Goal: Task Accomplishment & Management: Use online tool/utility

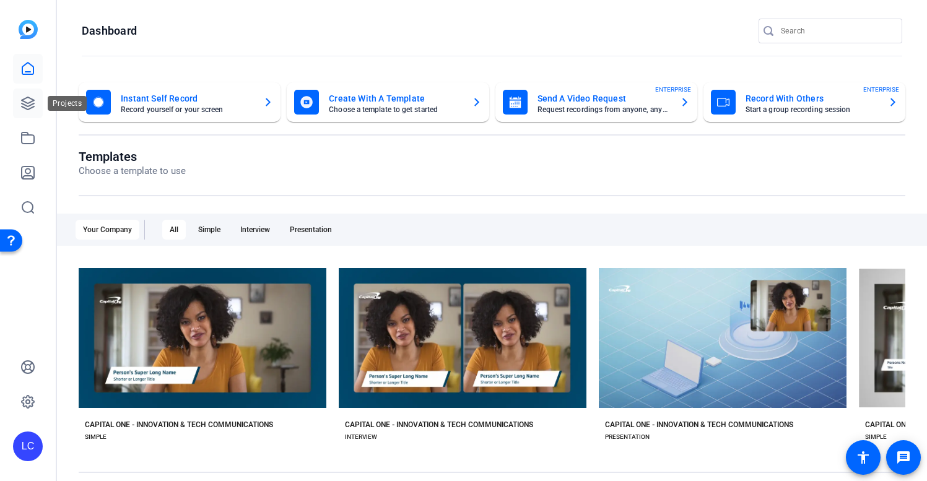
click at [27, 108] on icon at bounding box center [28, 103] width 12 height 12
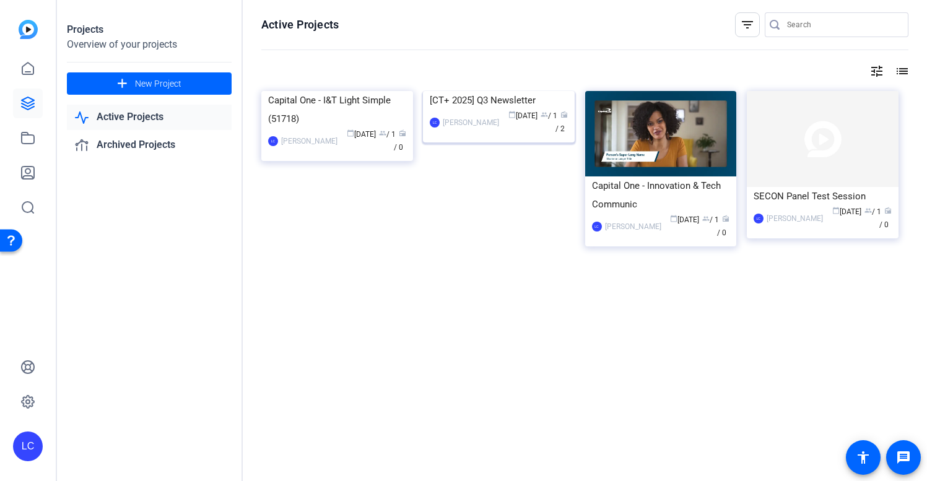
click at [505, 110] on div "[CT+ 2025] Q3 Newsletter" at bounding box center [499, 100] width 138 height 19
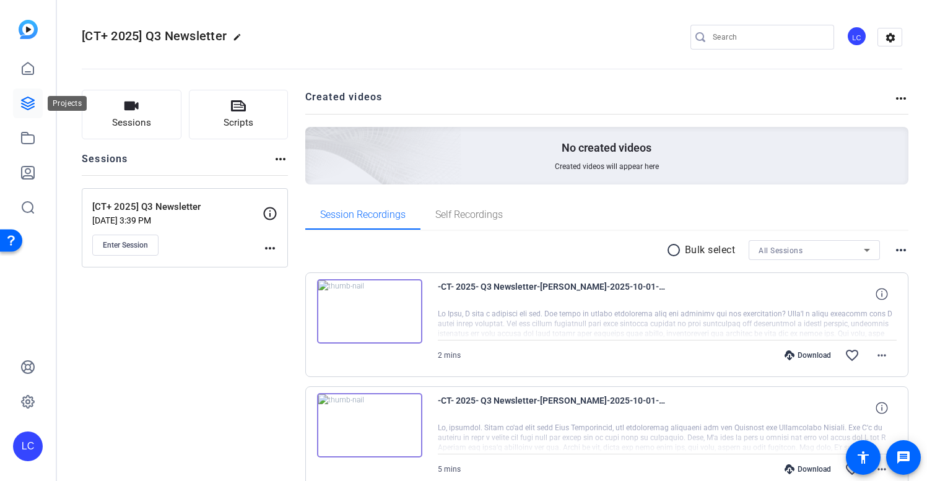
click at [28, 107] on icon at bounding box center [28, 103] width 12 height 12
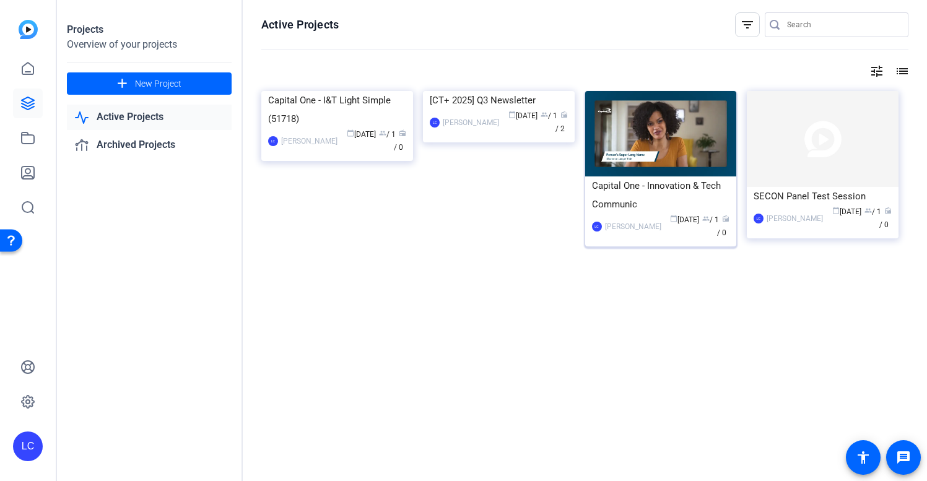
click at [680, 188] on div "Capital One - Innovation & Tech Communic" at bounding box center [661, 195] width 138 height 37
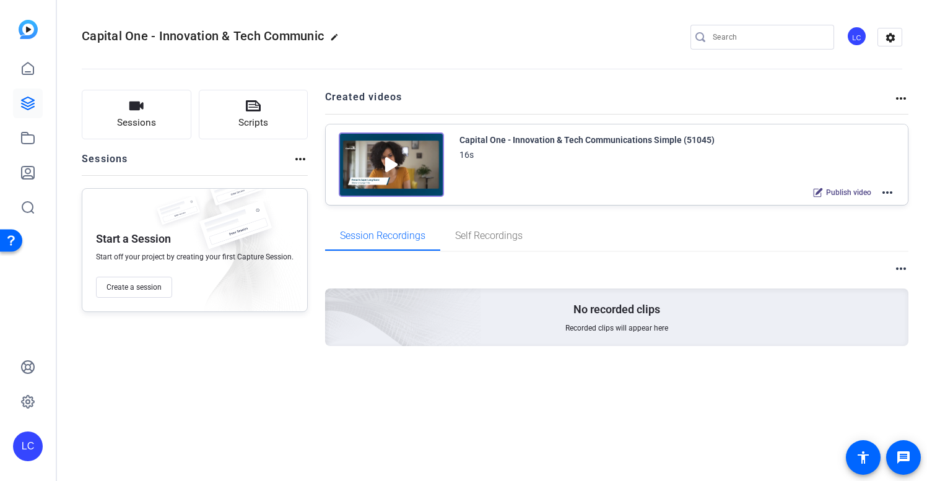
click at [523, 139] on div "Capital One - Innovation & Tech Communications Simple (51045)" at bounding box center [587, 140] width 255 height 15
click at [402, 167] on img at bounding box center [391, 165] width 105 height 64
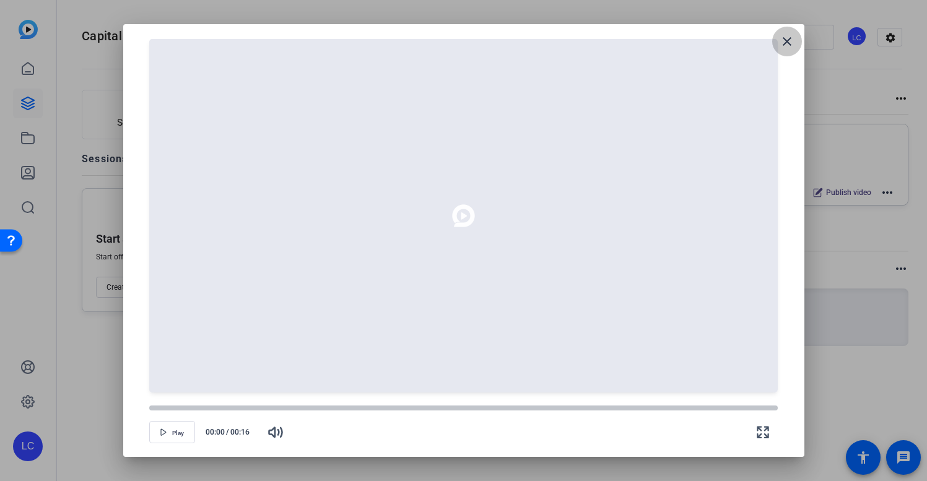
click at [794, 46] on mat-icon "close" at bounding box center [787, 41] width 15 height 15
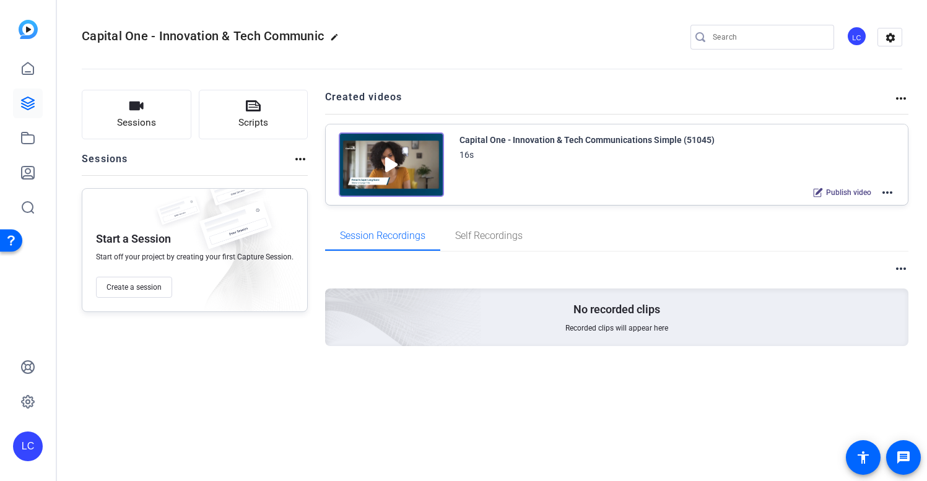
click at [885, 194] on mat-icon "more_horiz" at bounding box center [887, 192] width 15 height 15
click at [653, 208] on div at bounding box center [463, 240] width 927 height 481
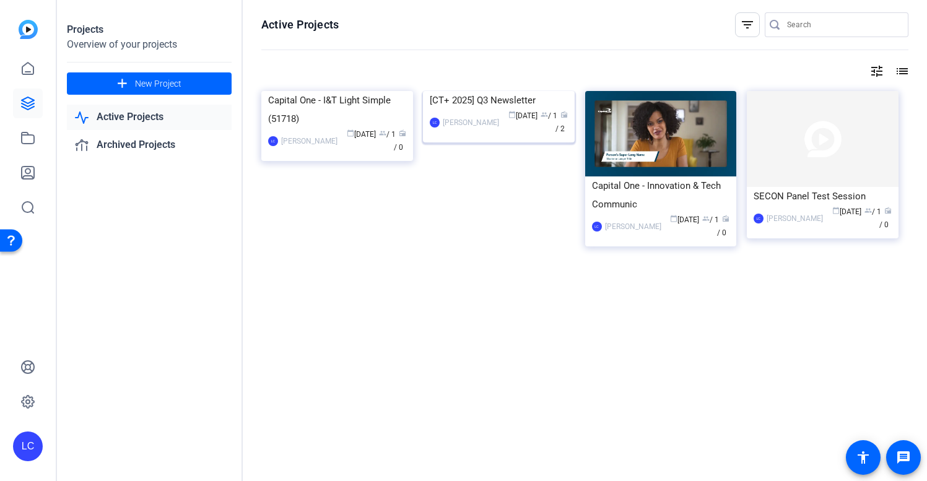
click at [520, 110] on div "[CT+ 2025] Q3 Newsletter" at bounding box center [499, 100] width 138 height 19
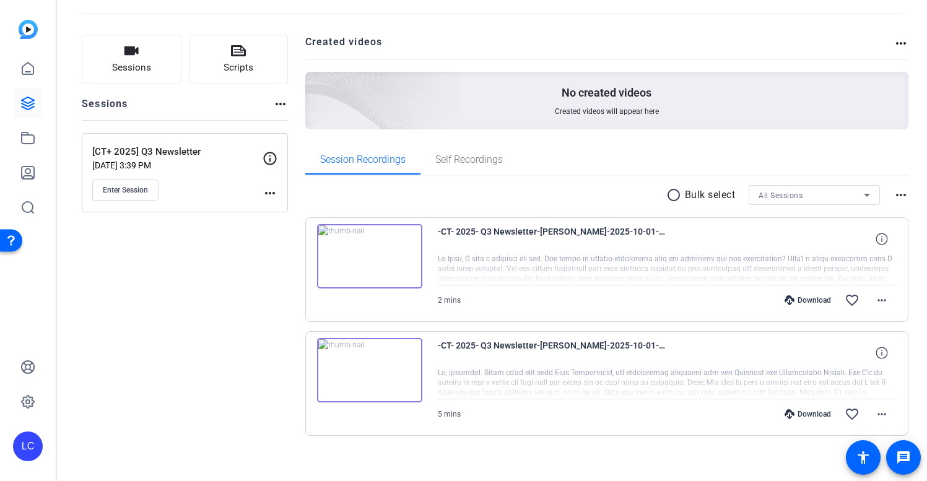
scroll to position [65, 0]
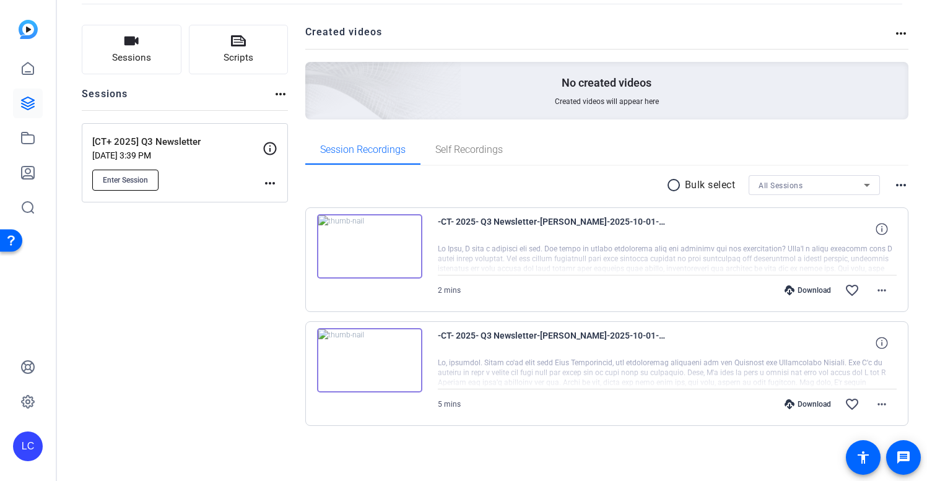
click at [143, 183] on span "Enter Session" at bounding box center [125, 180] width 45 height 10
click at [253, 277] on div "Sessions Scripts Sessions more_horiz [CT+ 2025] Q3 Newsletter [DATE] 3:39 PM En…" at bounding box center [185, 245] width 206 height 441
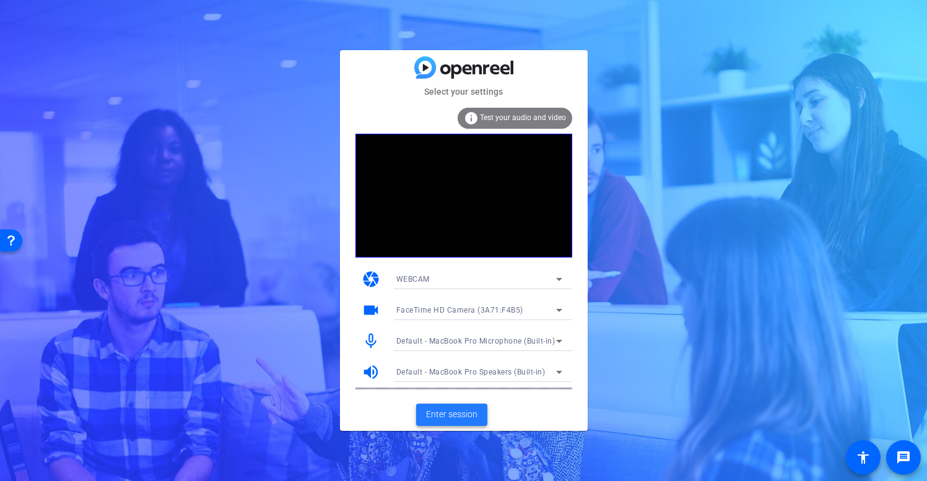
click at [463, 415] on span "Enter session" at bounding box center [451, 414] width 51 height 13
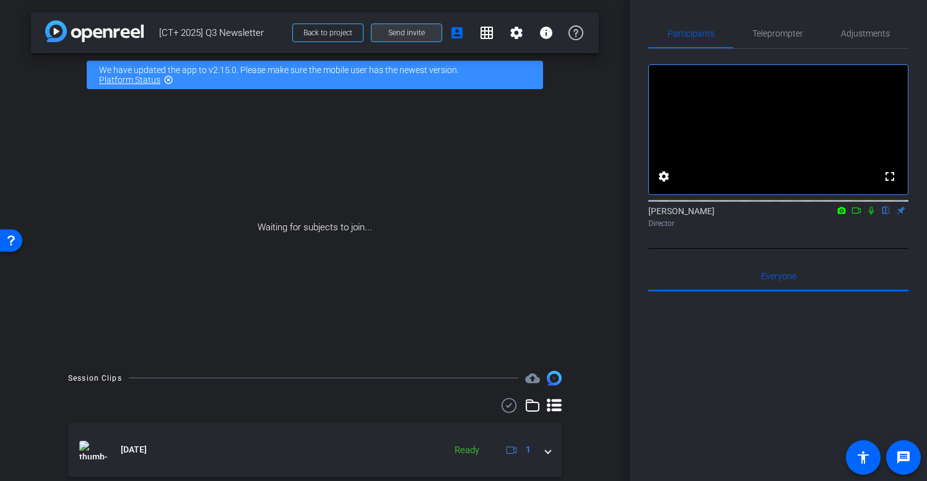
click at [406, 35] on span "Send invite" at bounding box center [406, 33] width 37 height 10
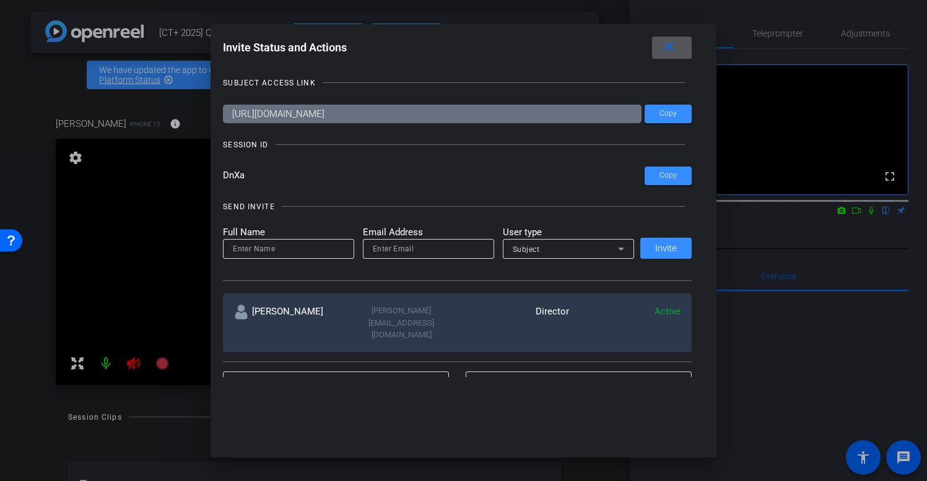
click at [679, 51] on span at bounding box center [672, 48] width 40 height 30
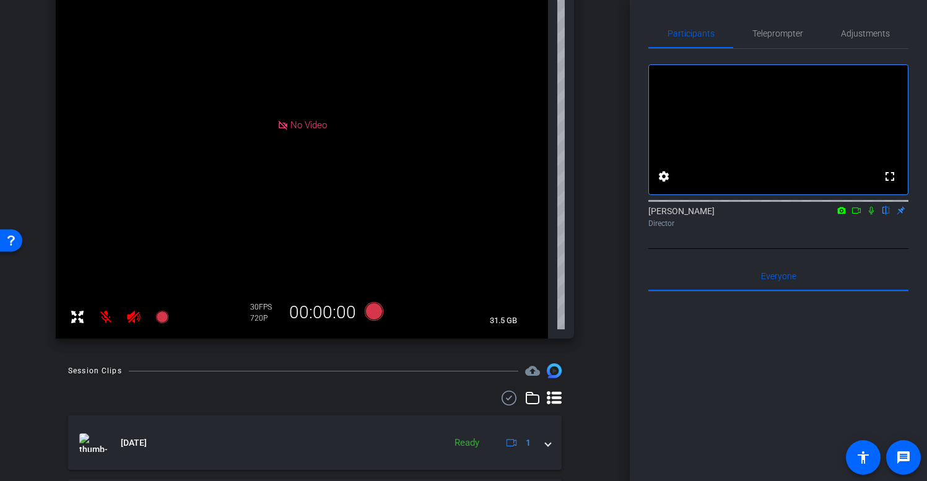
scroll to position [218, 0]
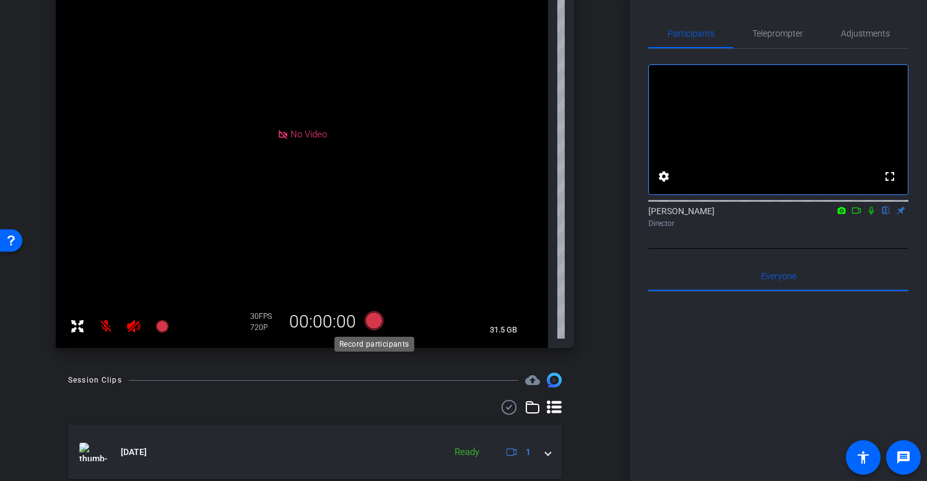
click at [375, 320] on icon at bounding box center [373, 321] width 19 height 19
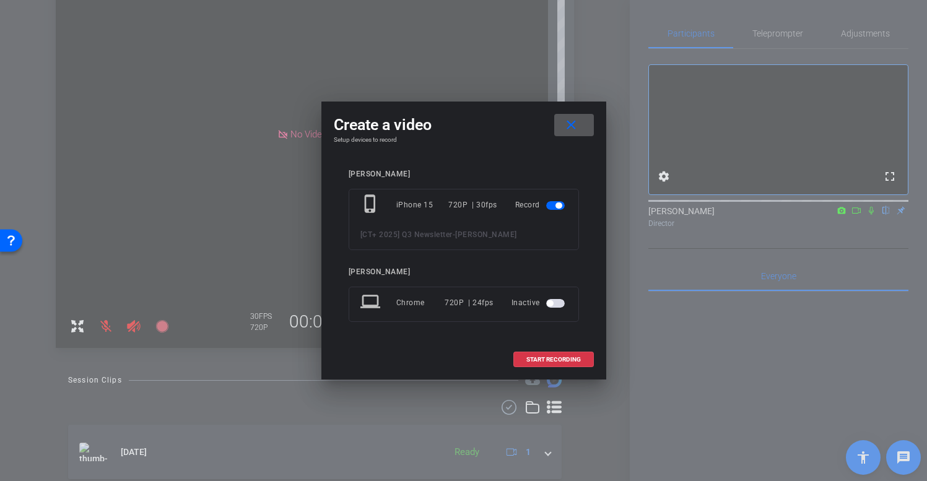
click at [558, 307] on span "button" at bounding box center [555, 303] width 19 height 9
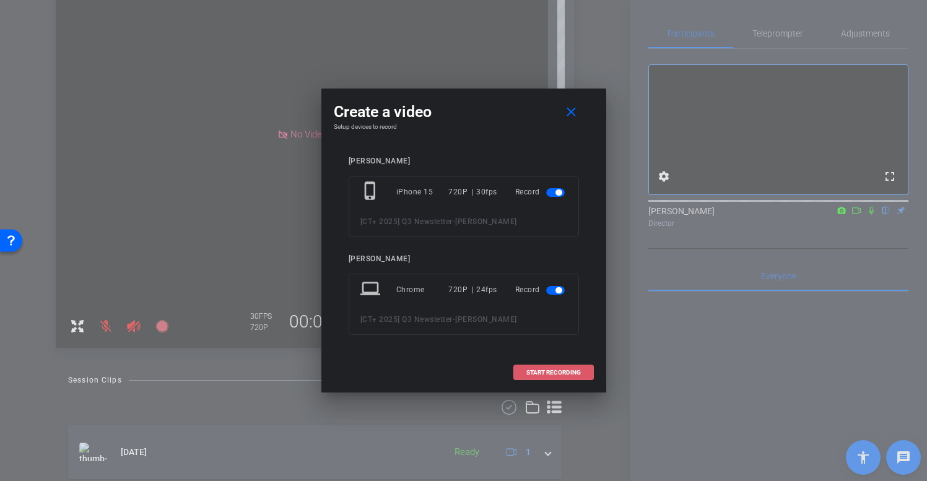
click at [560, 374] on span "START RECORDING" at bounding box center [553, 373] width 55 height 6
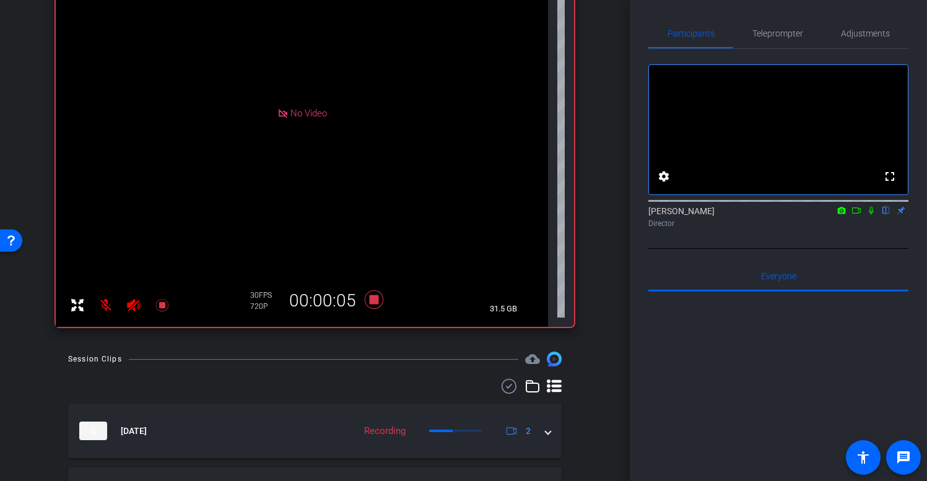
scroll to position [249, 0]
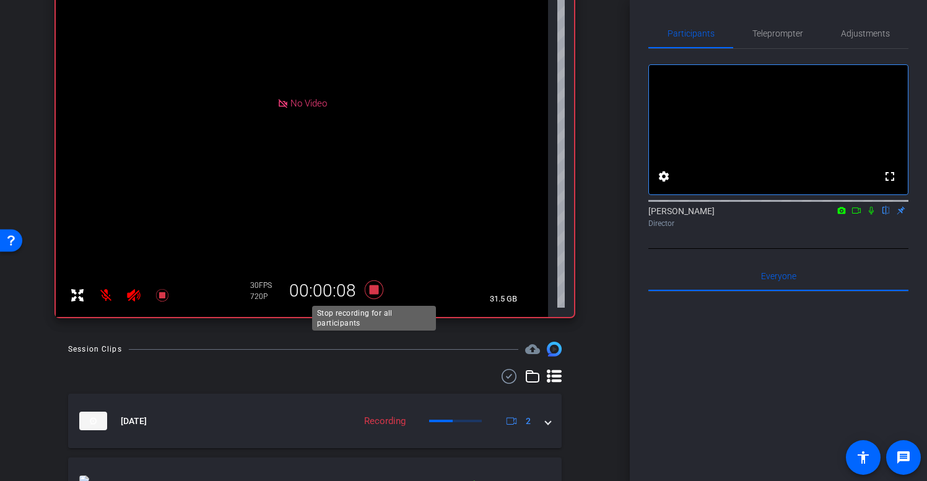
click at [374, 290] on icon at bounding box center [373, 290] width 19 height 19
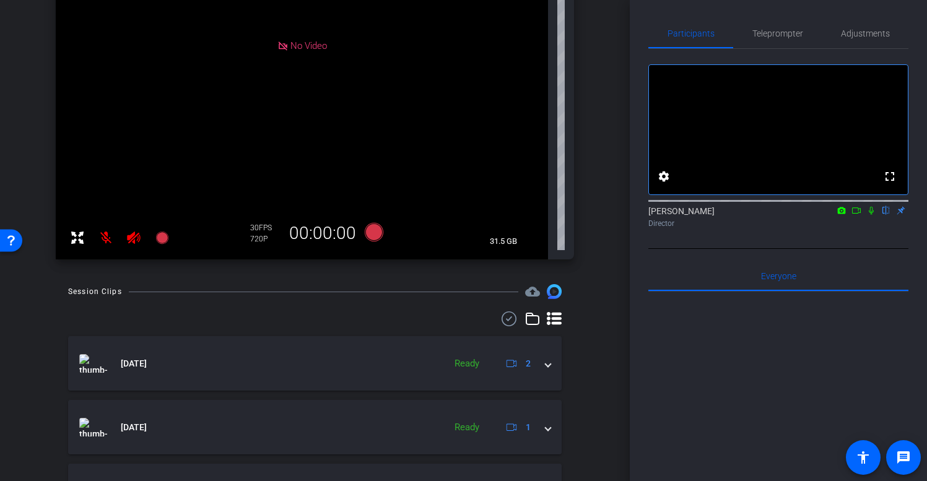
scroll to position [292, 0]
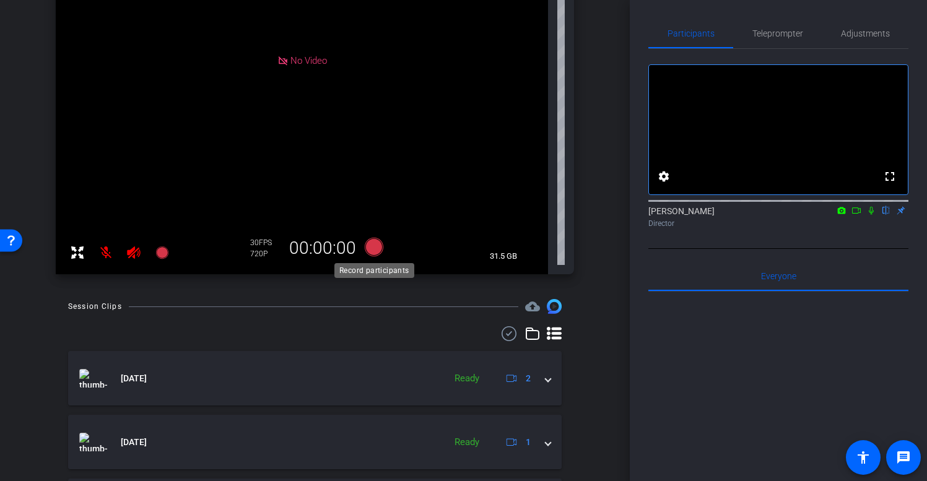
click at [375, 248] on icon at bounding box center [373, 247] width 19 height 19
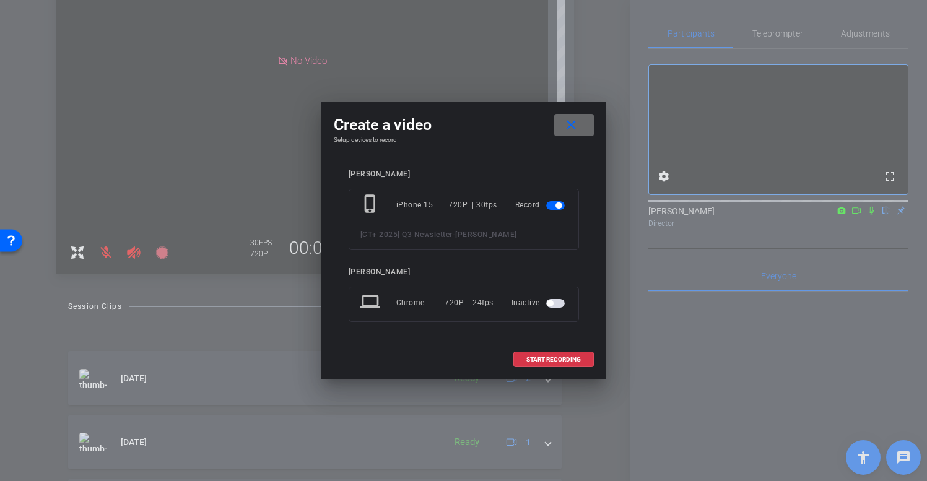
click at [583, 125] on span at bounding box center [574, 125] width 40 height 30
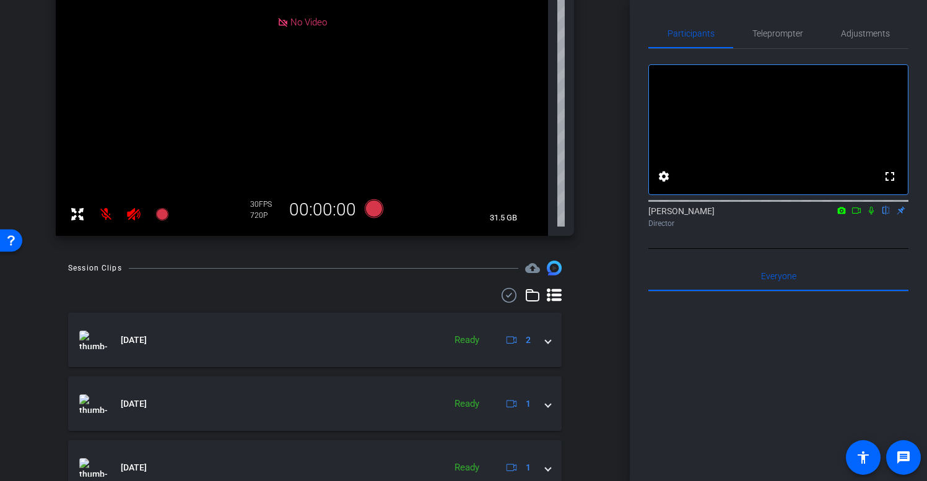
scroll to position [331, 0]
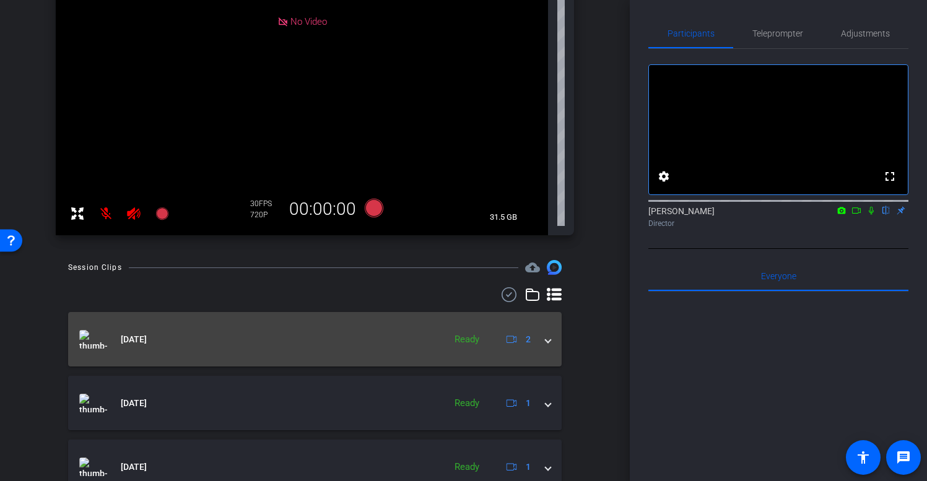
click at [548, 342] on span at bounding box center [548, 339] width 5 height 13
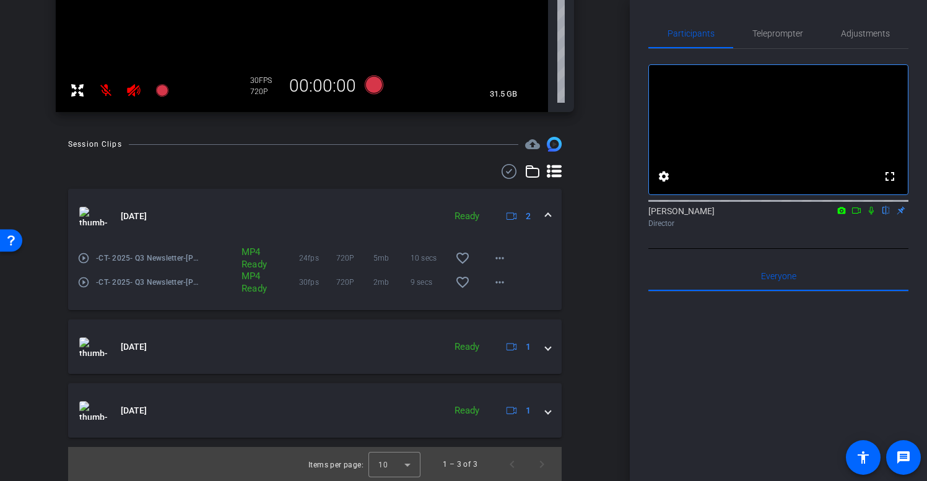
scroll to position [455, 0]
click at [551, 217] on mat-expansion-panel-header "Oct 3, 2025 Ready 2" at bounding box center [315, 215] width 494 height 55
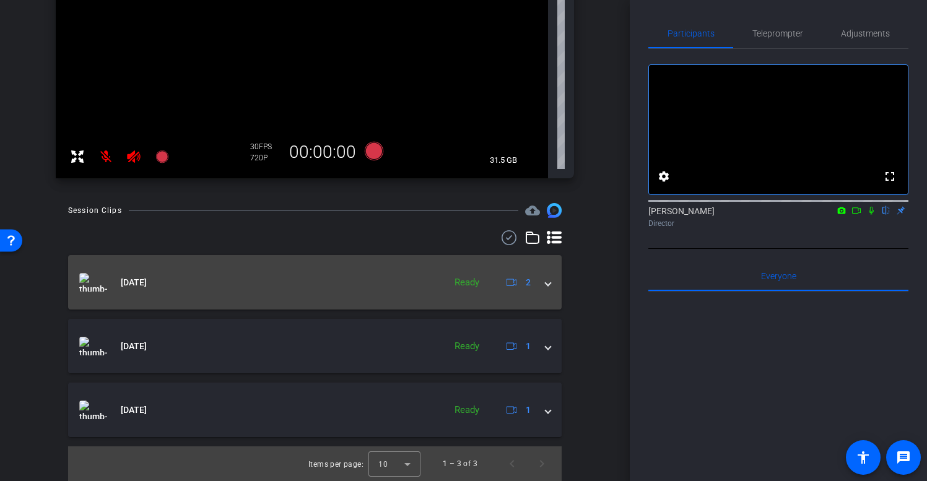
click at [551, 286] on mat-expansion-panel-header "Oct 3, 2025 Ready 2" at bounding box center [315, 282] width 494 height 55
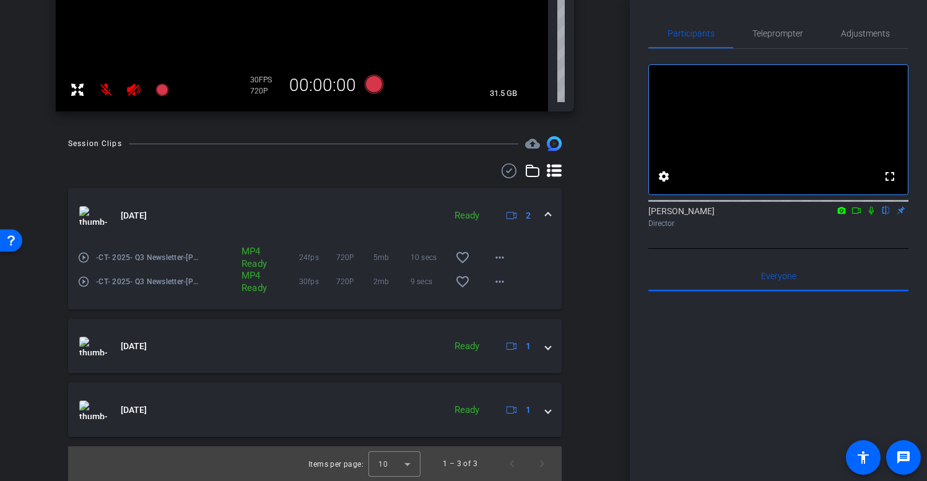
click at [82, 277] on mat-icon "play_circle_outline" at bounding box center [83, 282] width 12 height 12
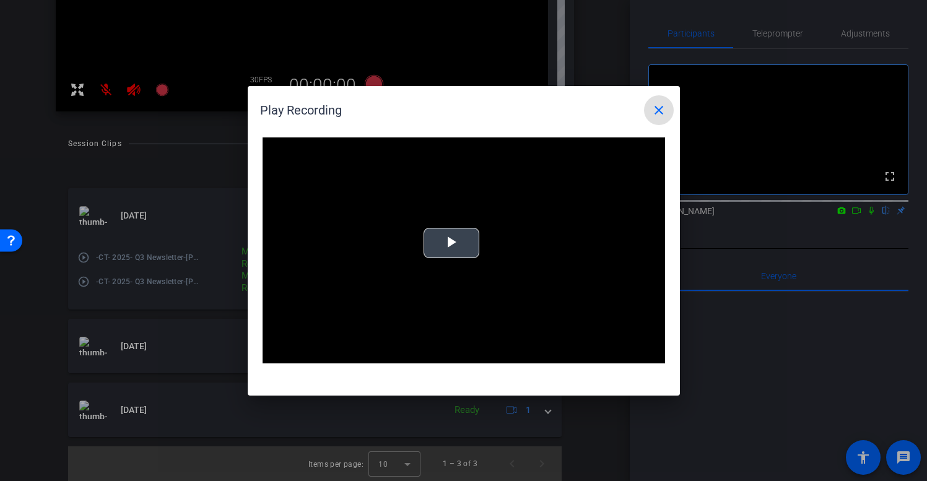
click at [457, 248] on video "Video Player" at bounding box center [464, 250] width 403 height 227
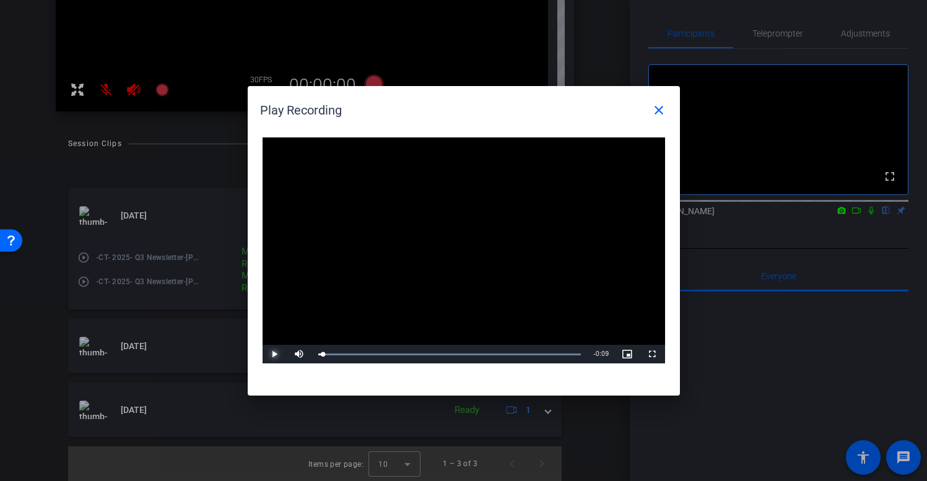
click at [276, 354] on span "Video Player" at bounding box center [275, 354] width 25 height 0
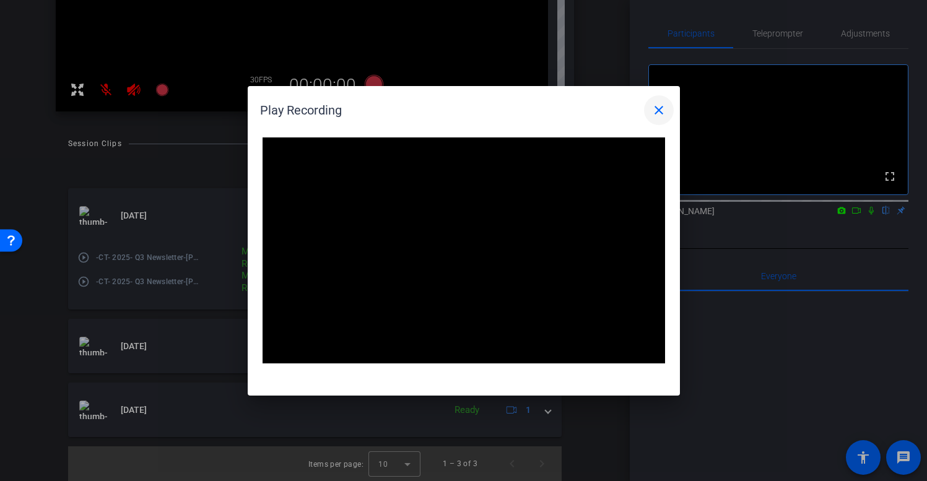
click at [660, 111] on mat-icon "close" at bounding box center [659, 110] width 15 height 15
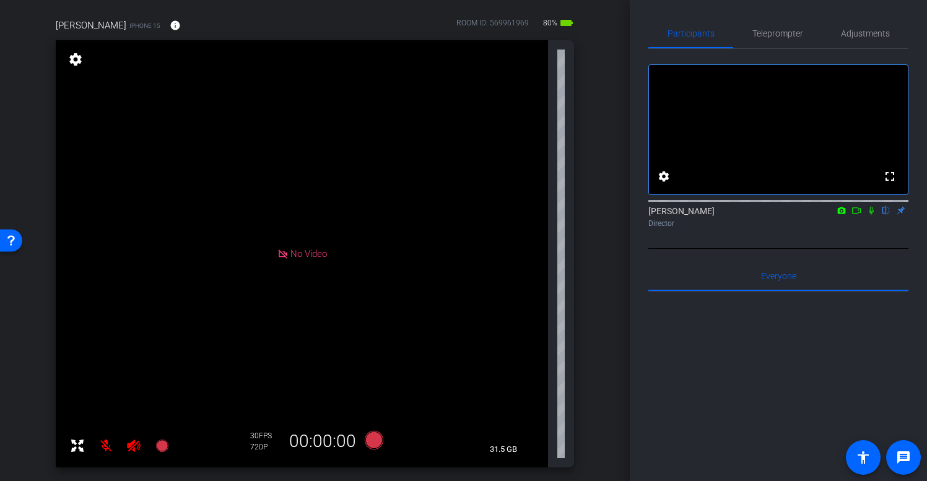
scroll to position [0, 0]
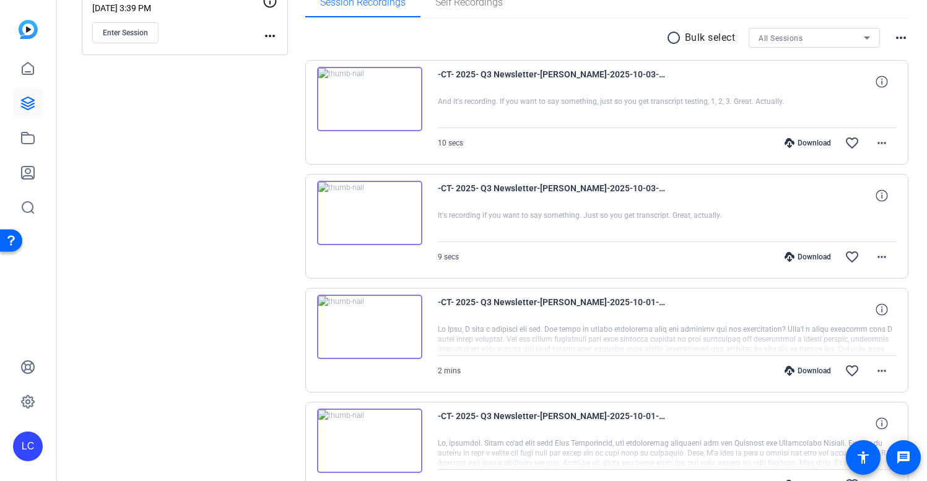
scroll to position [213, 0]
click at [888, 142] on mat-icon "more_horiz" at bounding box center [882, 142] width 15 height 15
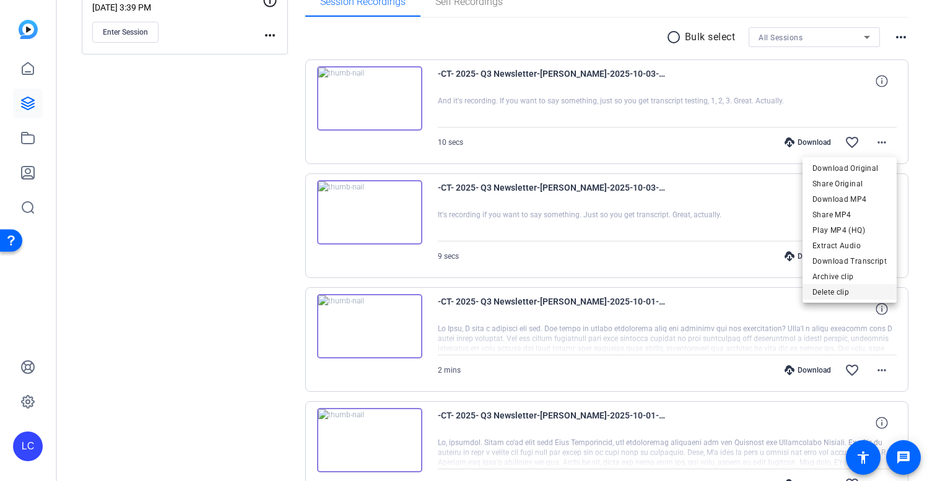
click at [836, 293] on span "Delete clip" at bounding box center [850, 292] width 74 height 15
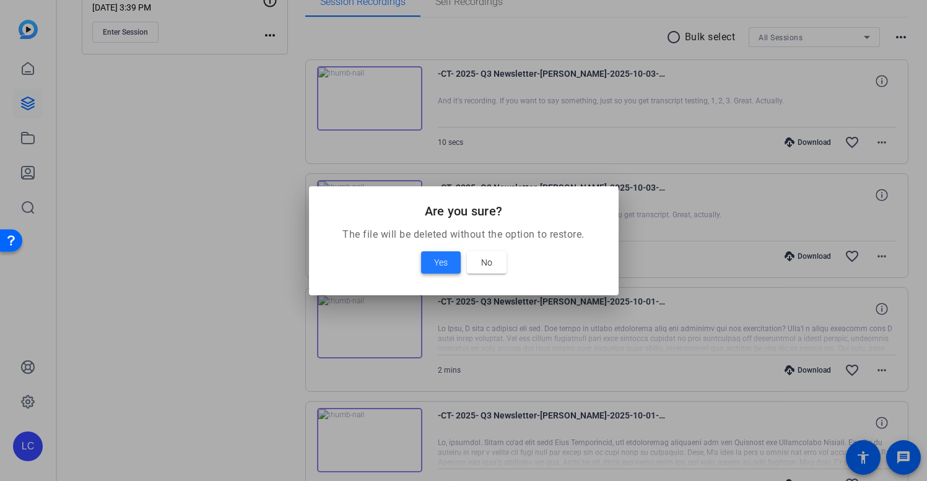
click at [444, 261] on span "Yes" at bounding box center [441, 262] width 14 height 15
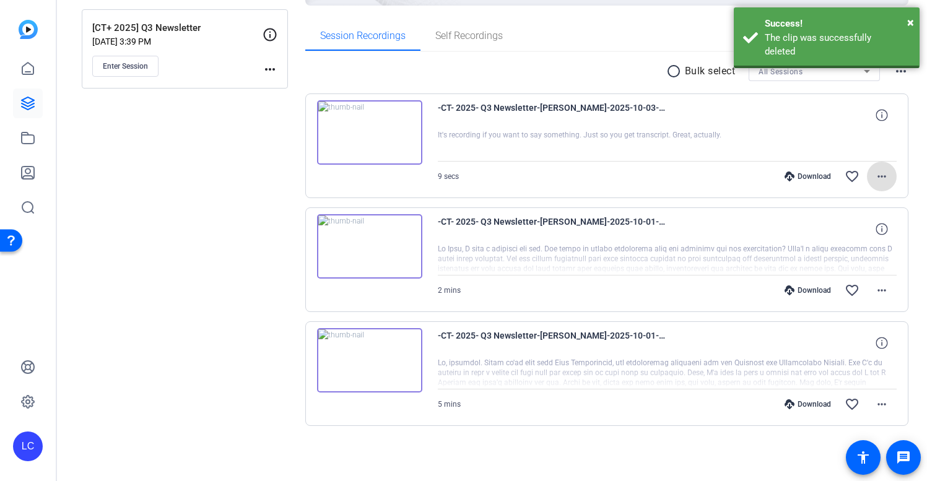
scroll to position [179, 0]
click at [884, 172] on mat-icon "more_horiz" at bounding box center [882, 176] width 15 height 15
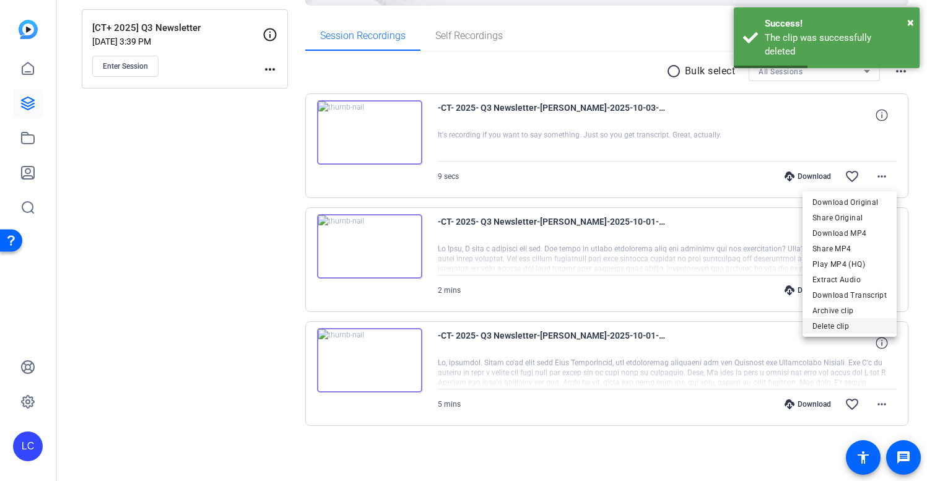
click at [840, 323] on span "Delete clip" at bounding box center [850, 326] width 74 height 15
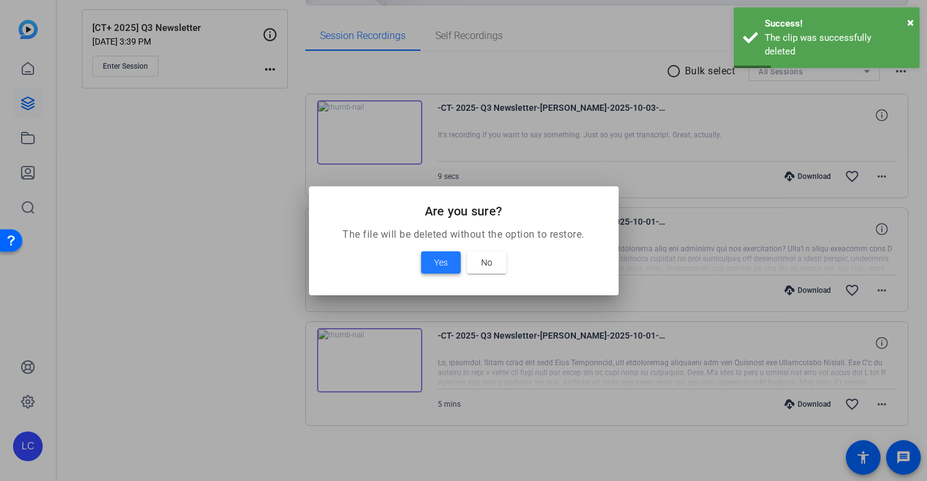
click at [441, 264] on span "Yes" at bounding box center [441, 262] width 14 height 15
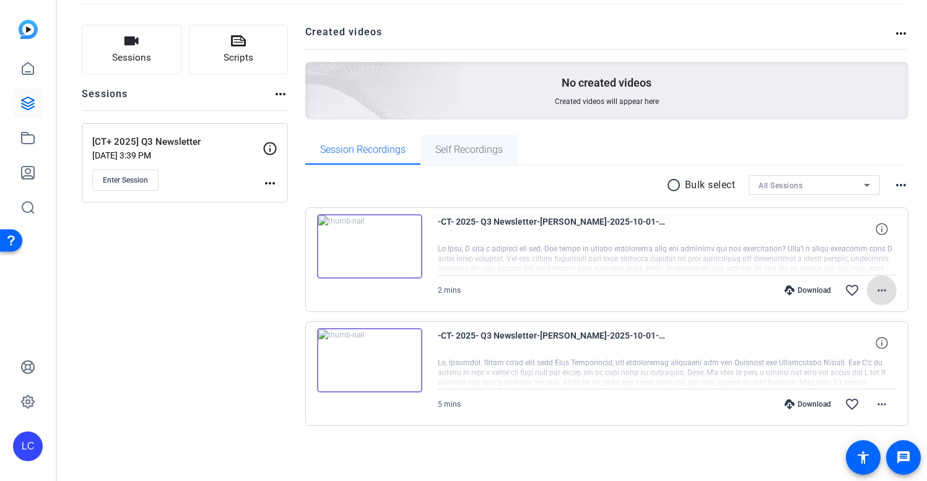
scroll to position [0, 0]
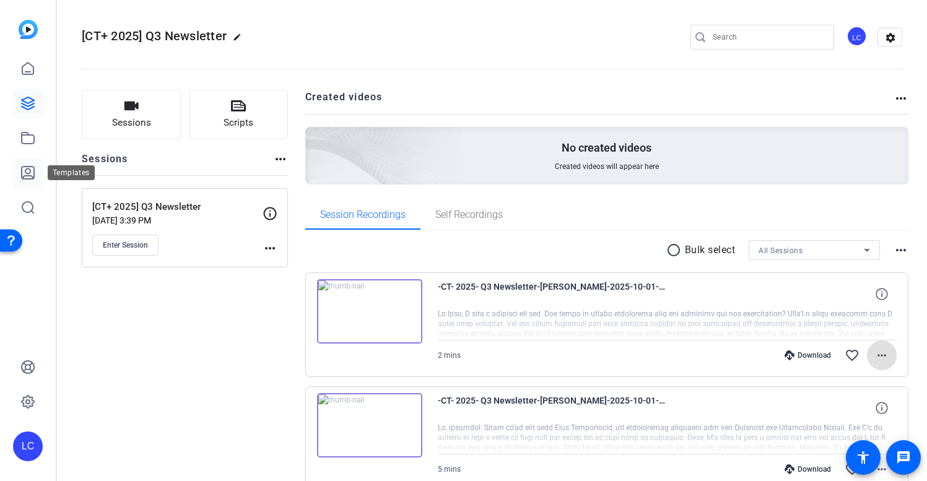
click at [29, 172] on icon at bounding box center [28, 173] width 12 height 12
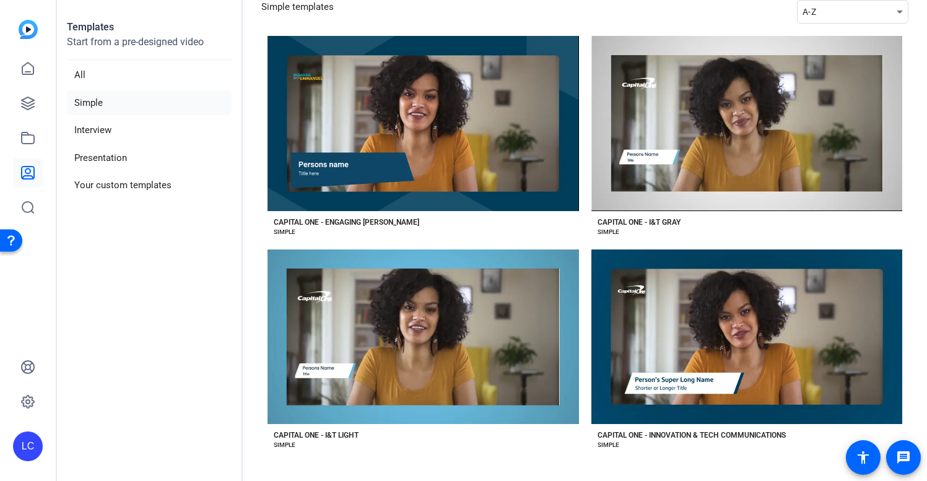
scroll to position [67, 0]
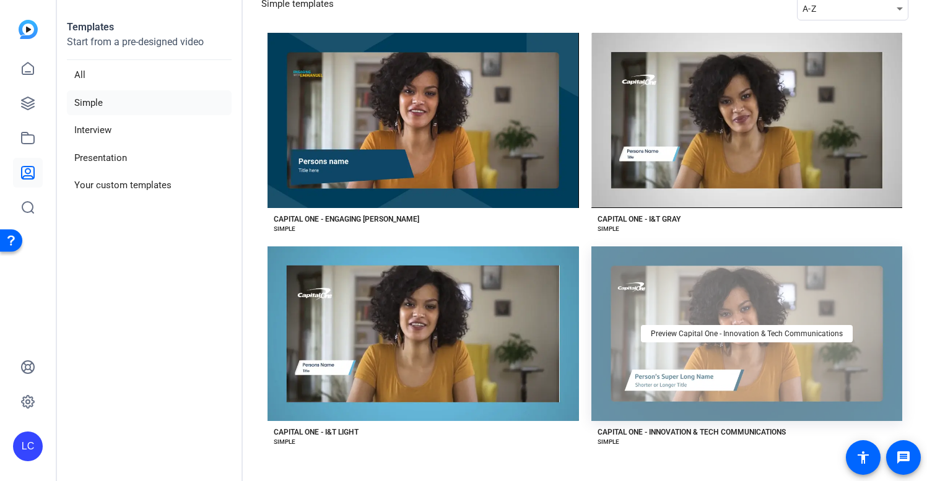
click at [709, 379] on div "Preview Capital One - Innovation & Tech Communications" at bounding box center [747, 334] width 312 height 175
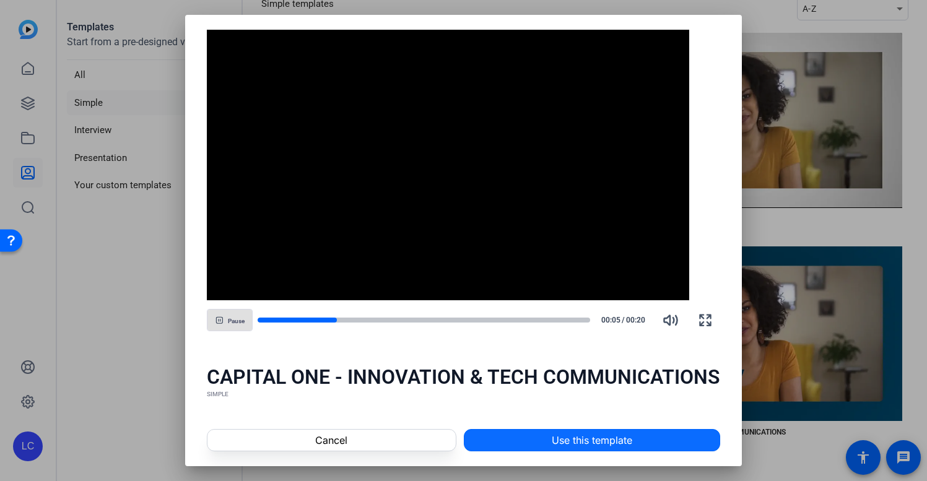
click at [601, 442] on span "Use this template" at bounding box center [592, 440] width 81 height 15
